Goal: Find specific page/section: Find specific page/section

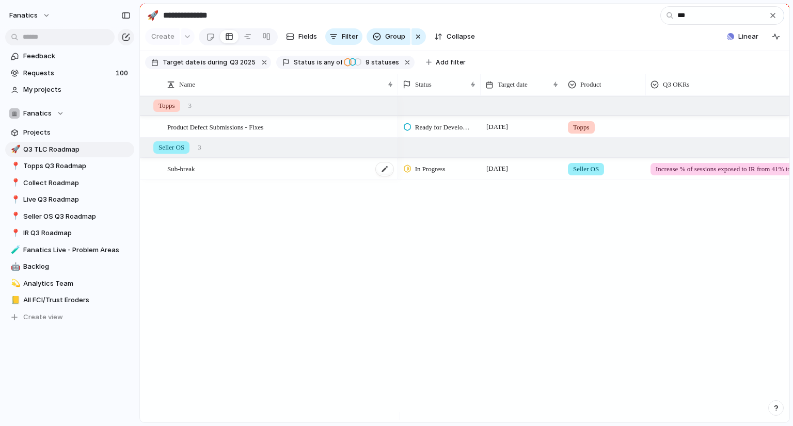
type input "***"
click at [184, 175] on span "Sub-break" at bounding box center [180, 169] width 27 height 12
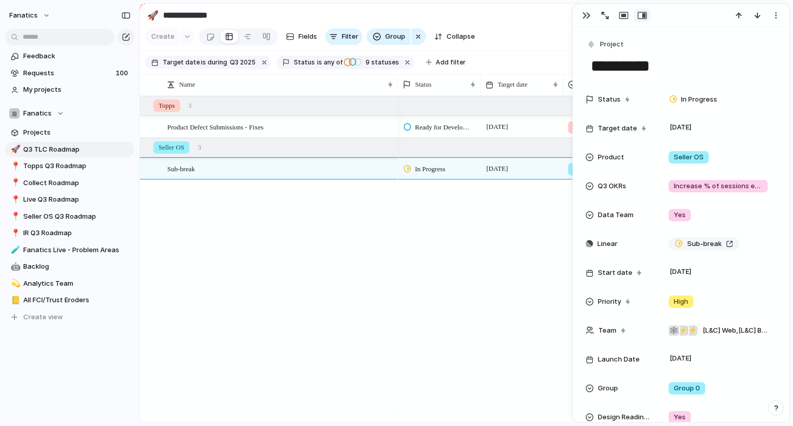
click at [312, 329] on div "Product Defect Submissions - Fixes Sub-break Ready for Development 30 September…" at bounding box center [465, 259] width 650 height 327
click at [585, 15] on div "button" at bounding box center [586, 15] width 8 height 8
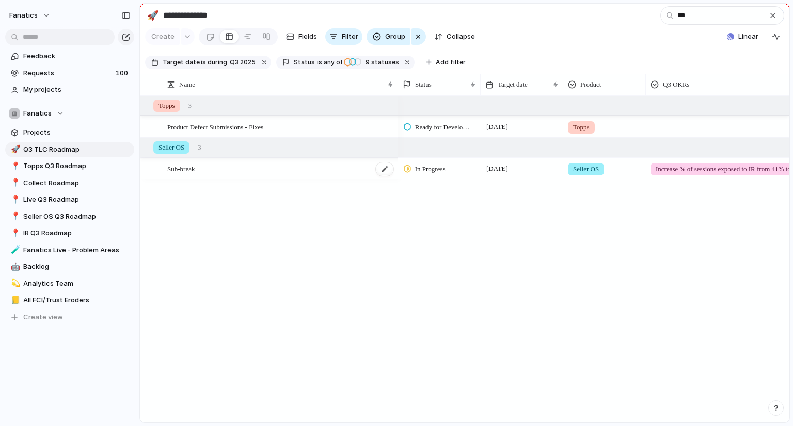
click at [176, 175] on span "Sub-break" at bounding box center [180, 169] width 27 height 12
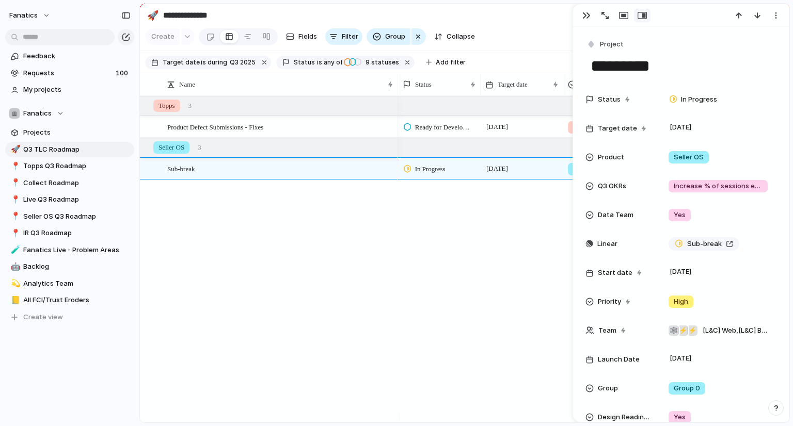
click at [426, 244] on div "Ready for Development 30 September Topps In Progress 29 August Seller OS Increa…" at bounding box center [593, 259] width 391 height 327
click at [447, 294] on div "Ready for Development 30 September Topps In Progress 29 August Seller OS Increa…" at bounding box center [593, 259] width 391 height 327
click at [246, 37] on div at bounding box center [248, 36] width 8 height 17
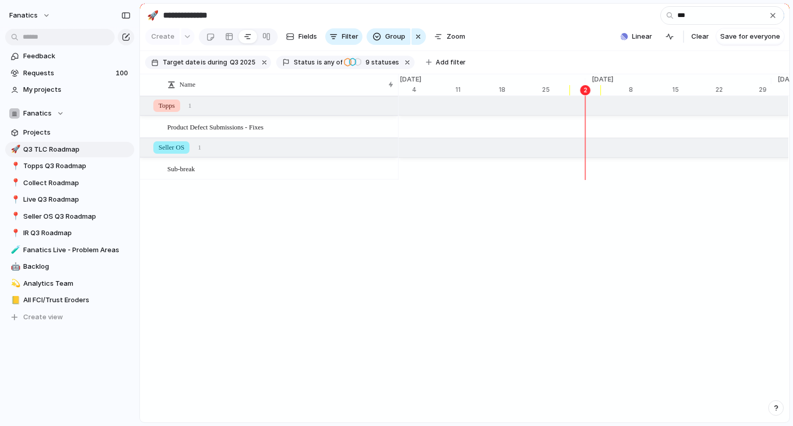
scroll to position [0, 6604]
click at [771, 16] on div "button" at bounding box center [773, 15] width 8 height 8
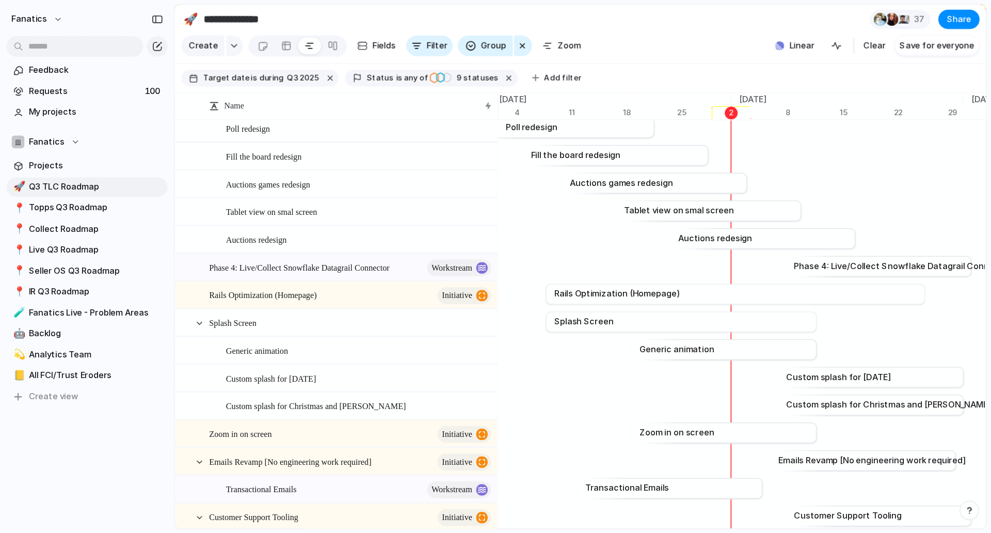
scroll to position [0, 0]
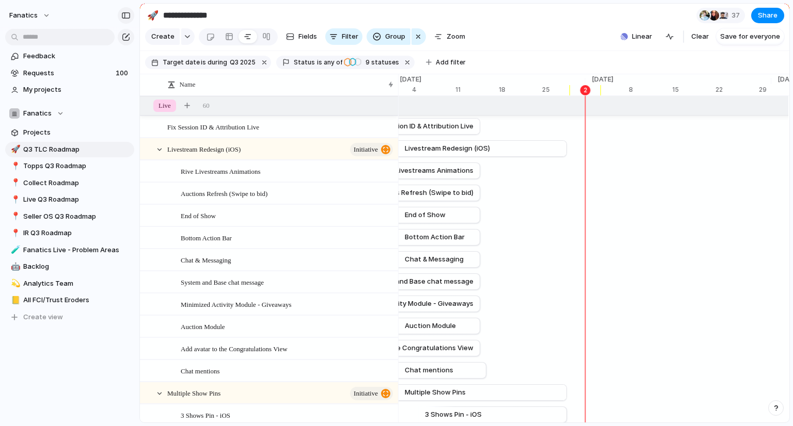
click at [129, 17] on div "button" at bounding box center [125, 15] width 9 height 7
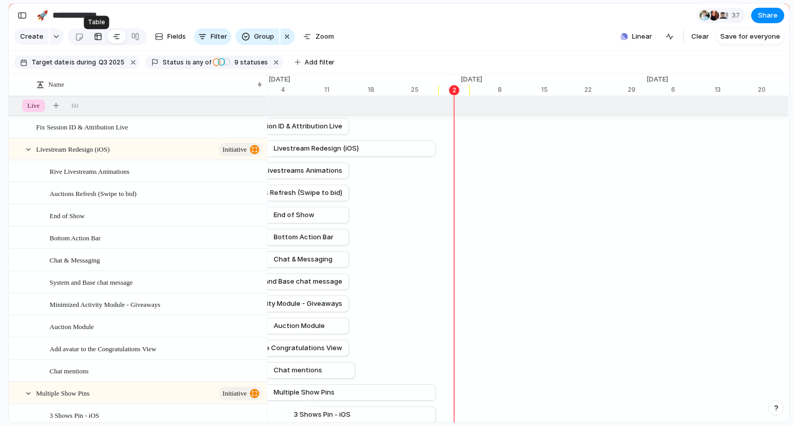
click at [97, 42] on div at bounding box center [98, 36] width 8 height 17
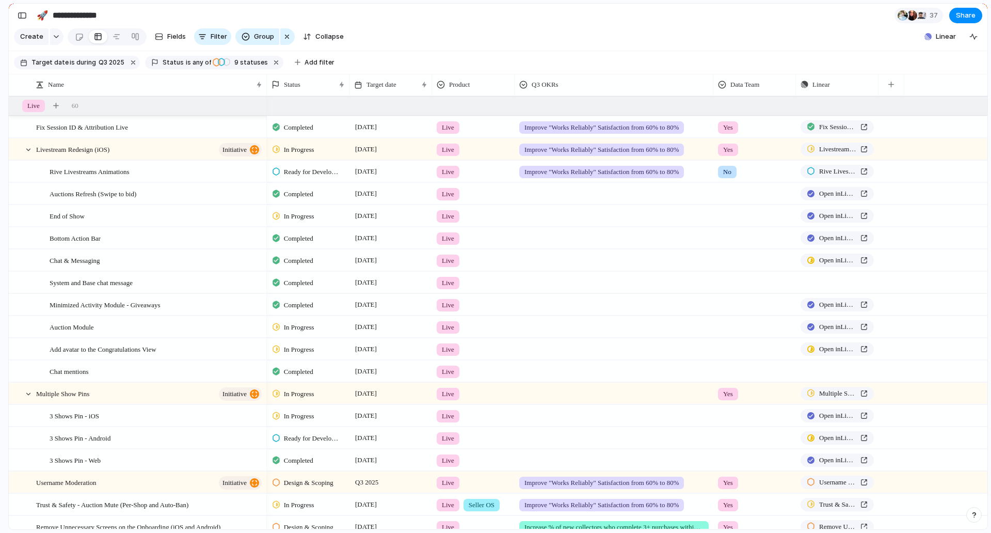
click at [451, 133] on span "Live" at bounding box center [448, 127] width 12 height 10
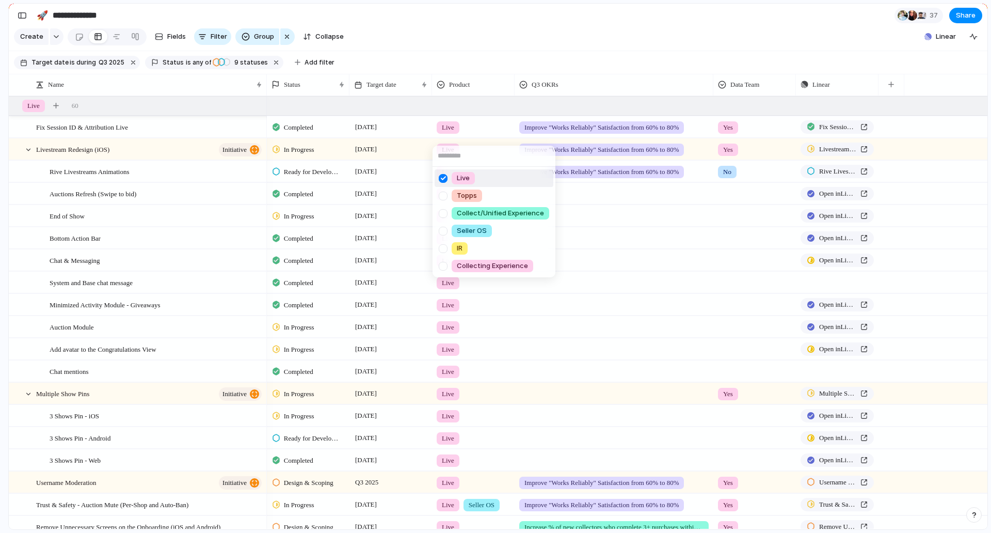
click at [443, 175] on div at bounding box center [443, 178] width 18 height 18
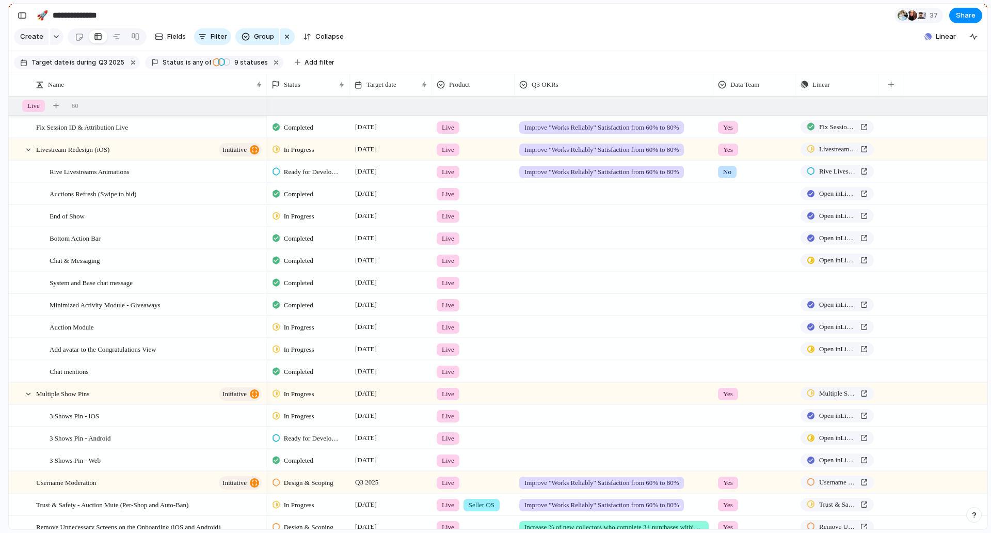
click at [524, 42] on div "Live Topps Collect/Unified Experience Seller OS IR Collecting Experience" at bounding box center [495, 266] width 991 height 533
click at [250, 39] on button "Group" at bounding box center [257, 36] width 44 height 17
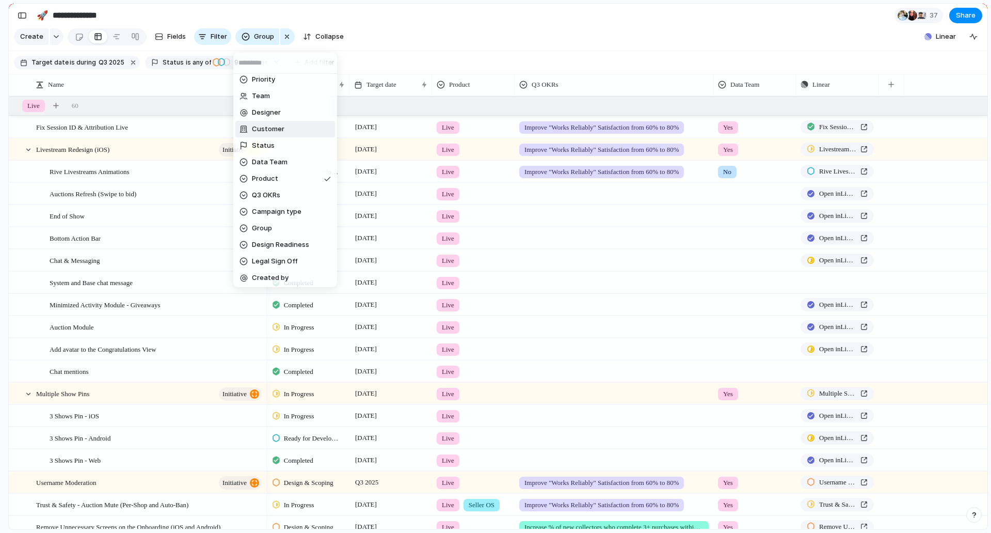
scroll to position [7, 0]
click at [509, 38] on div "Priority Team Designer Customer Status Data Team Product Q3 OKRs Campaign type …" at bounding box center [495, 266] width 991 height 533
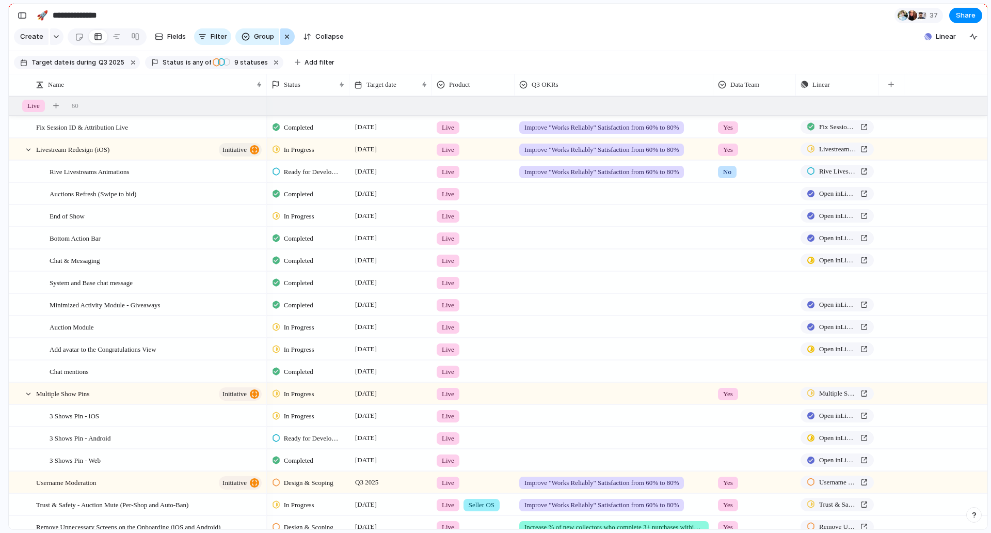
click at [284, 35] on div "button" at bounding box center [287, 36] width 8 height 12
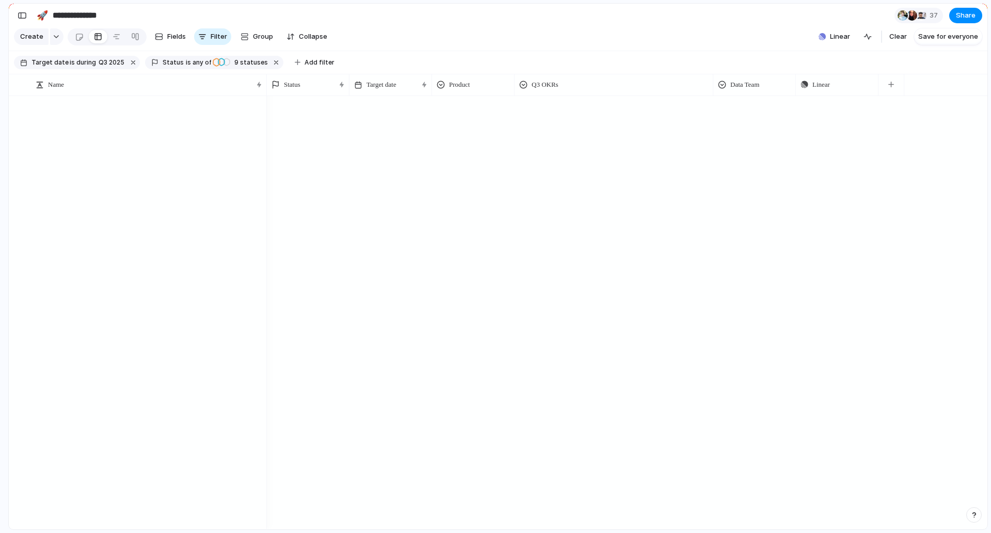
scroll to position [0, 0]
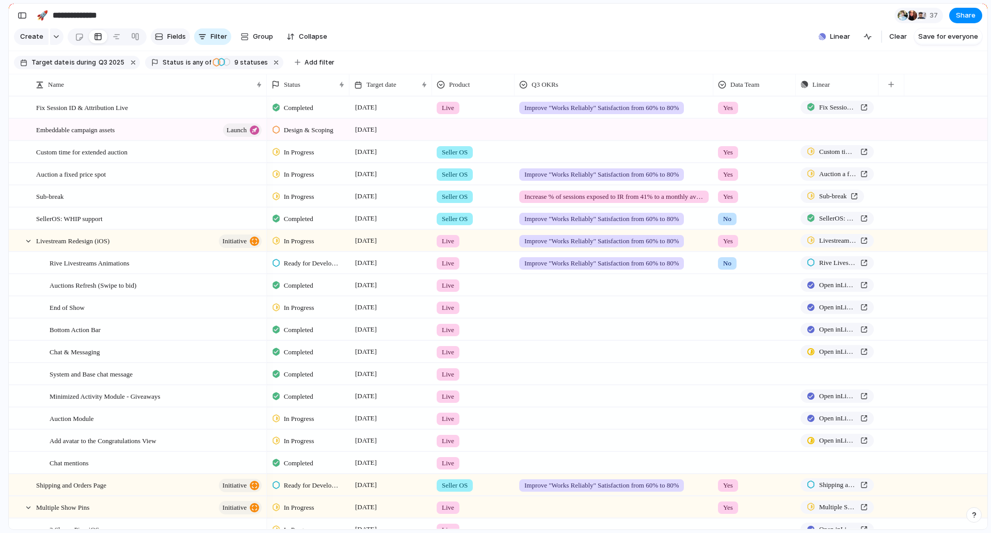
click at [161, 45] on button "Fields" at bounding box center [170, 36] width 39 height 17
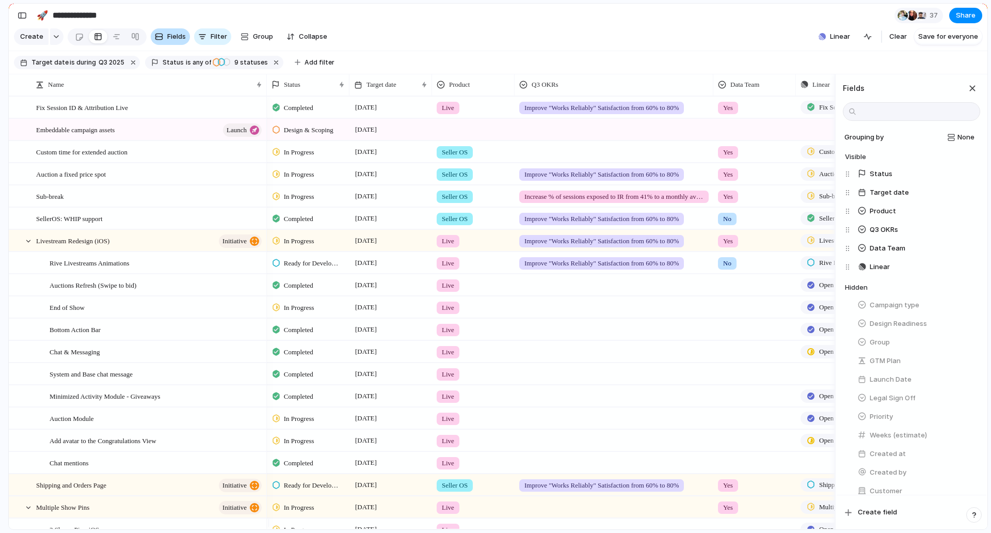
click at [161, 45] on button "Fields" at bounding box center [170, 36] width 39 height 17
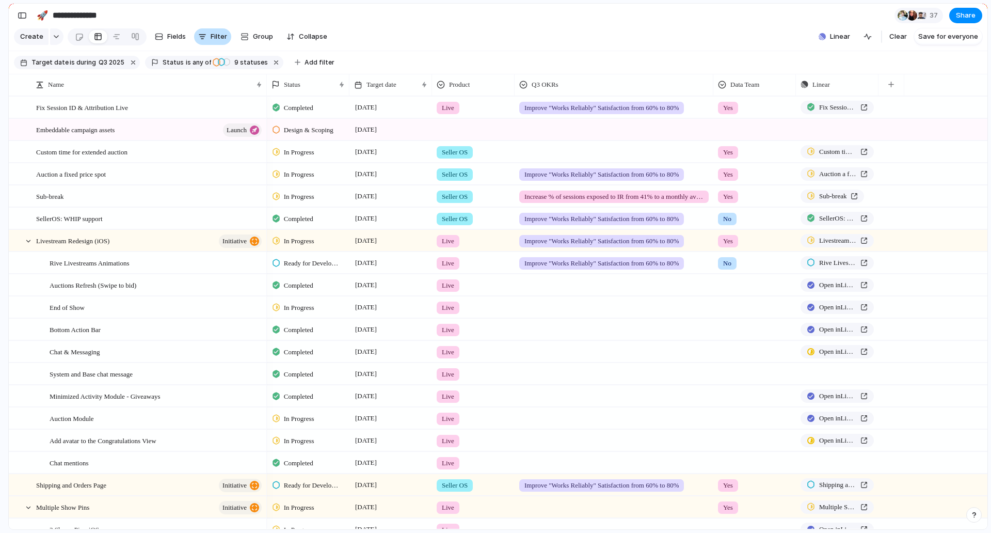
click at [211, 42] on span "Filter" at bounding box center [219, 36] width 17 height 10
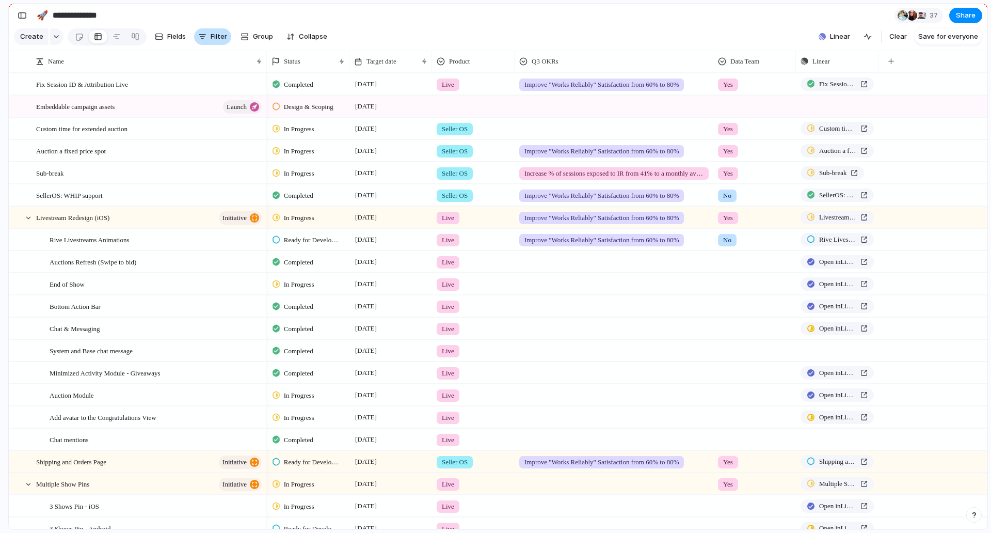
click at [211, 42] on span "Filter" at bounding box center [219, 36] width 17 height 10
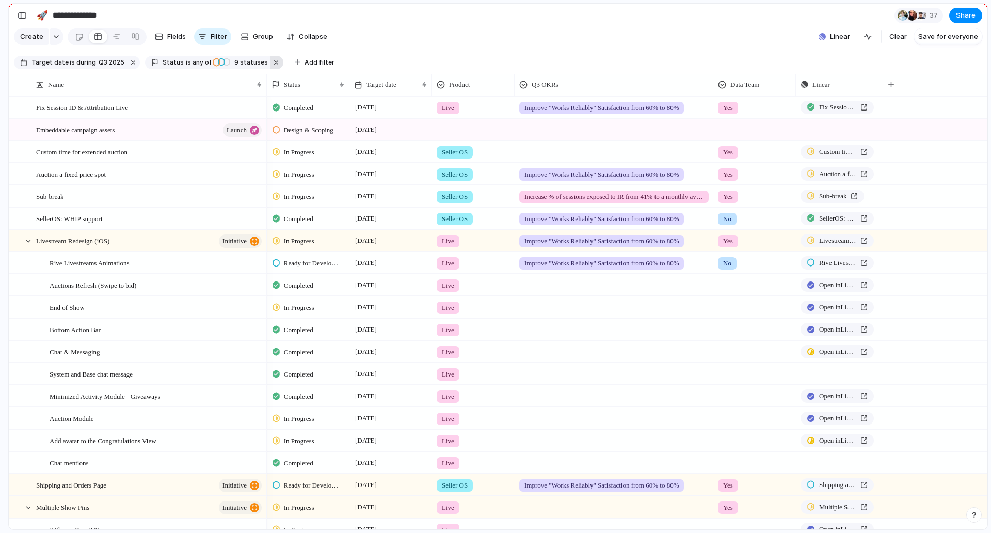
click at [270, 69] on button "button" at bounding box center [276, 62] width 13 height 13
click at [165, 67] on span "Add filter" at bounding box center [176, 62] width 30 height 9
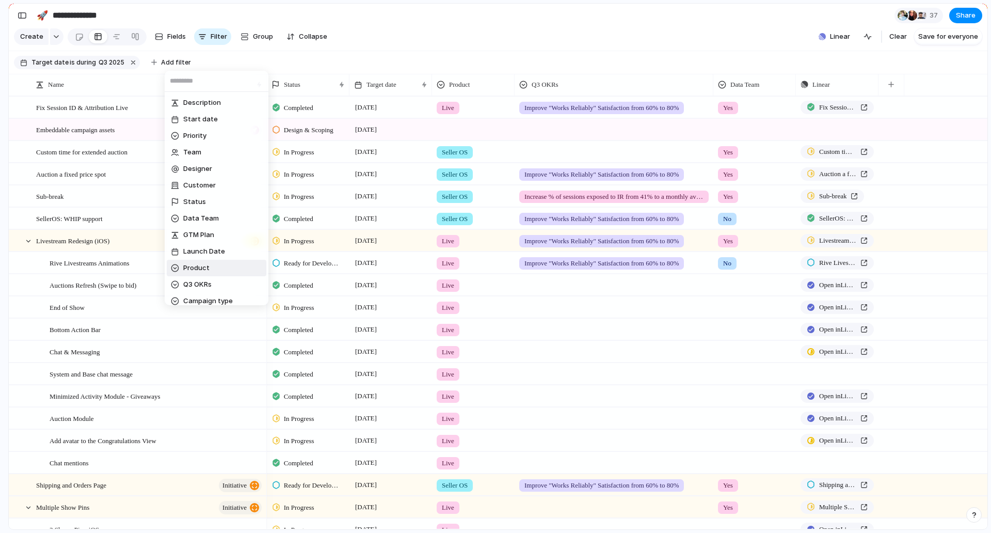
click at [208, 266] on span "Product" at bounding box center [196, 268] width 26 height 10
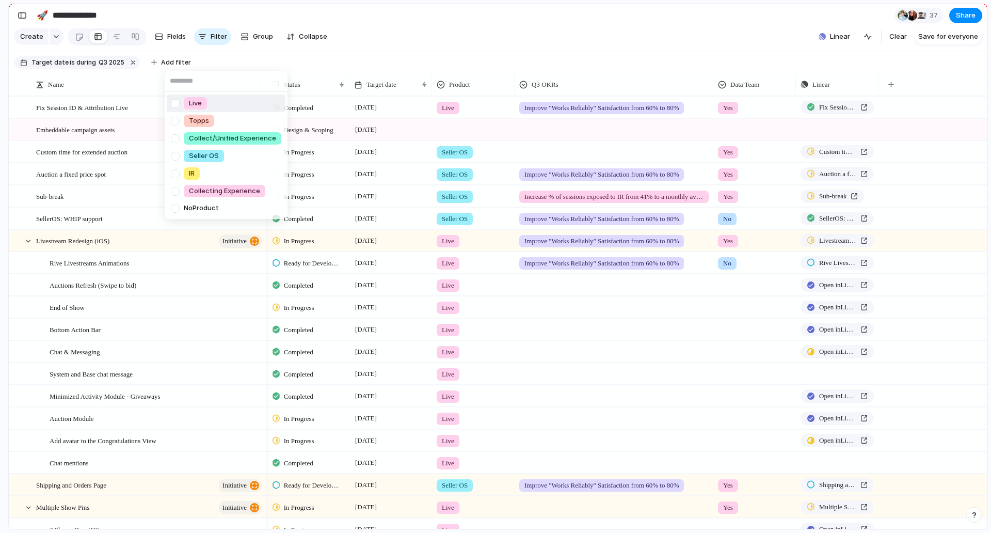
click at [178, 100] on div at bounding box center [175, 103] width 18 height 18
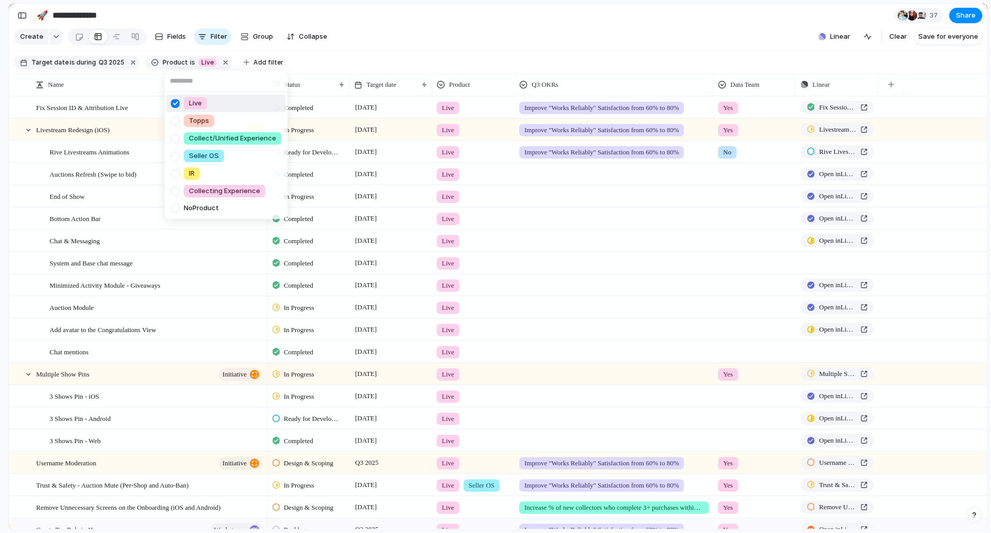
click at [449, 41] on div "Live Topps Collect/Unified Experience Seller OS IR Collecting Experience No Pro…" at bounding box center [495, 266] width 991 height 533
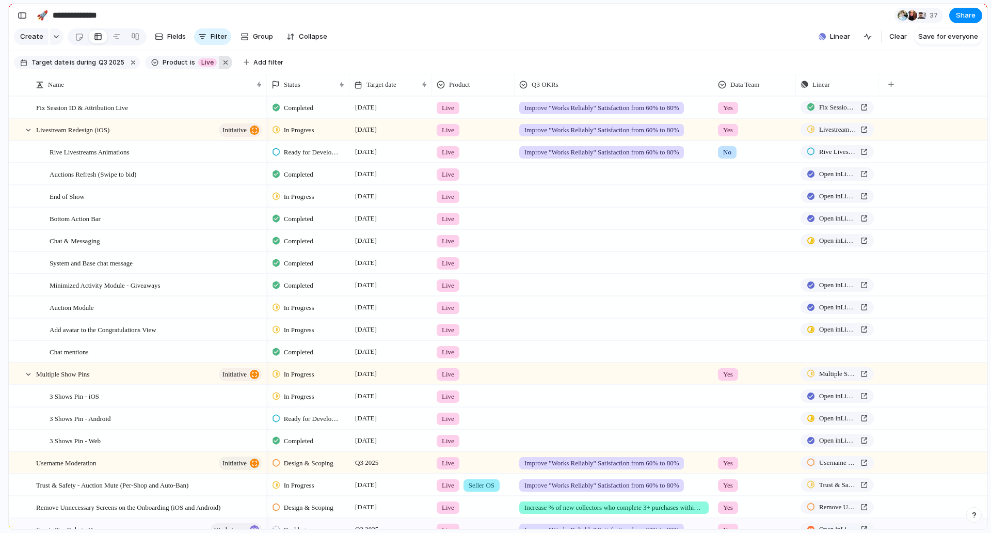
click at [219, 69] on button "button" at bounding box center [225, 62] width 13 height 13
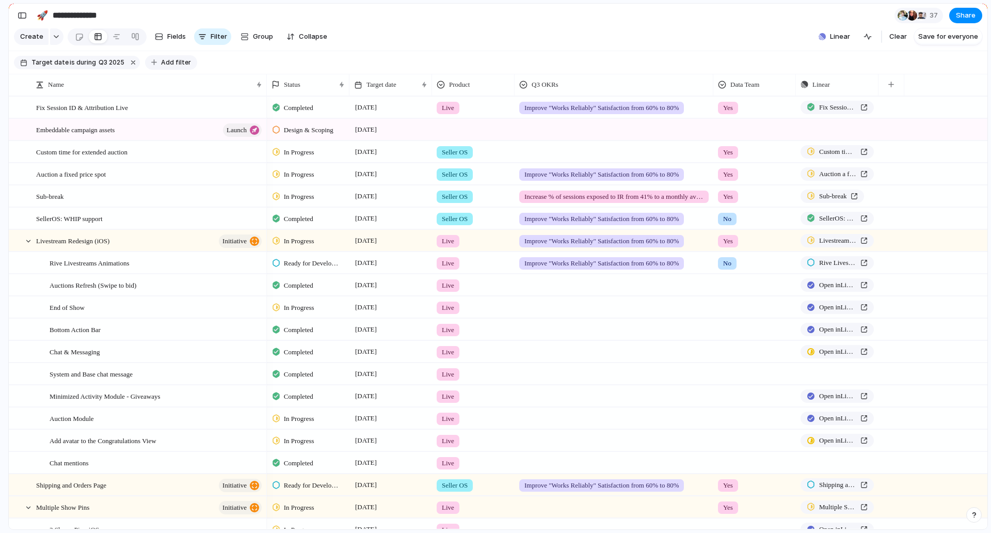
click at [184, 65] on button "Add filter" at bounding box center [171, 62] width 52 height 14
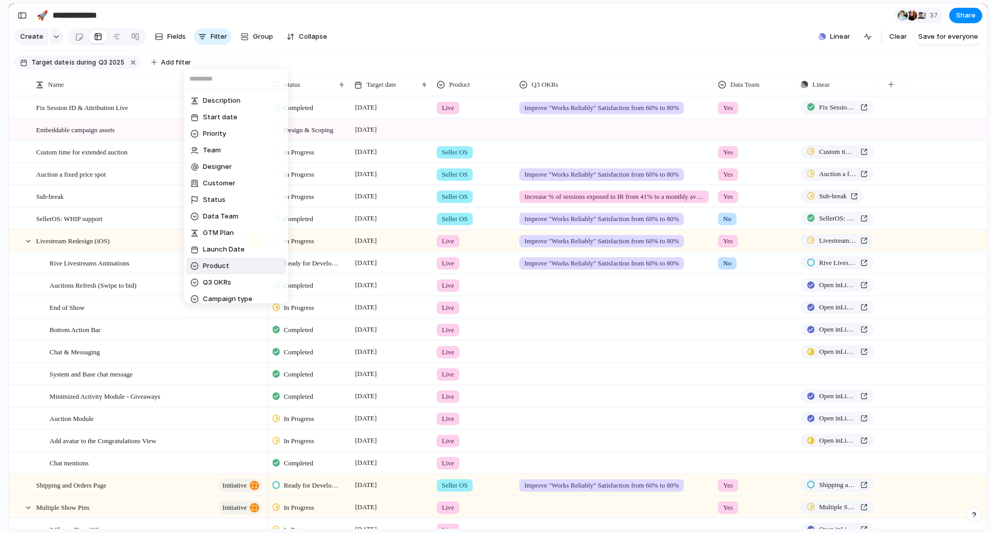
click at [227, 265] on span "Product" at bounding box center [216, 266] width 26 height 10
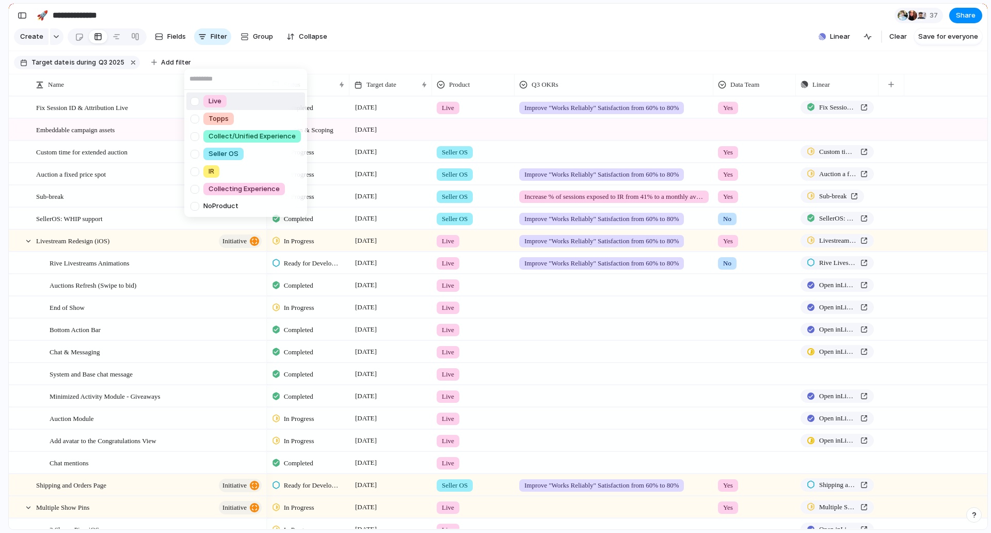
click at [219, 99] on span "Live" at bounding box center [215, 101] width 13 height 10
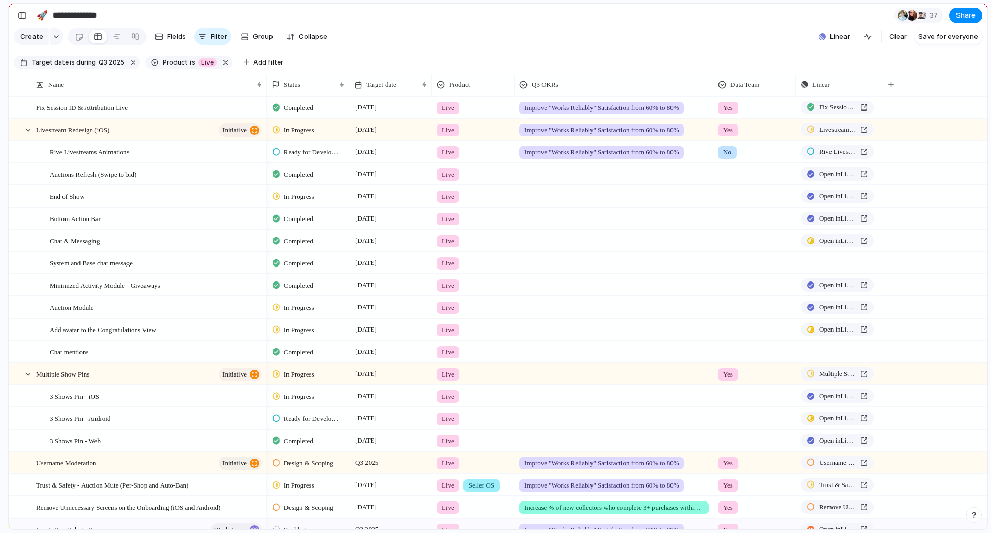
click at [460, 60] on section "Target date is during Q3 2025 Product is Live Add filter" at bounding box center [498, 62] width 979 height 23
